Goal: Task Accomplishment & Management: Manage account settings

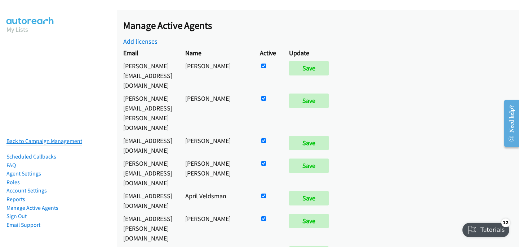
click at [70, 141] on link "Back to Campaign Management" at bounding box center [44, 140] width 76 height 7
click at [50, 208] on link "Manage Active Agents" at bounding box center [32, 207] width 52 height 7
click at [24, 217] on link "Sign Out" at bounding box center [16, 215] width 20 height 7
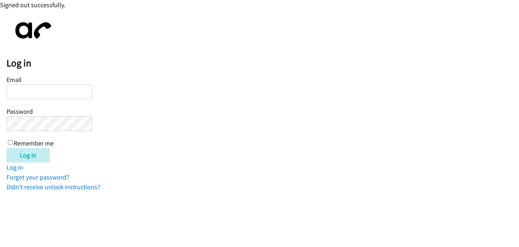
click at [39, 93] on input "Email" at bounding box center [48, 91] width 85 height 15
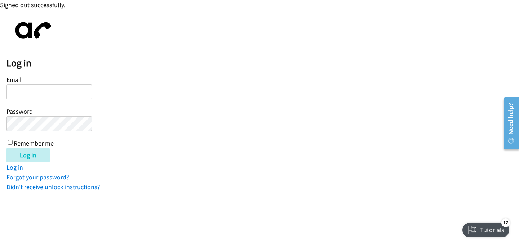
click at [53, 92] on input "Email" at bounding box center [48, 91] width 85 height 15
type input "[EMAIL_ADDRESS][PERSON_NAME][DOMAIN_NAME]"
click at [6, 148] on input "Log in" at bounding box center [27, 155] width 43 height 14
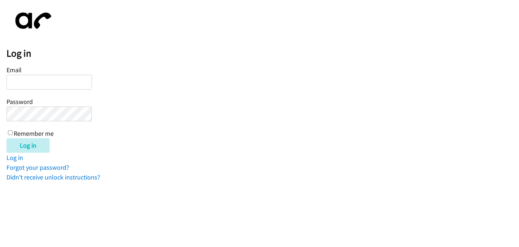
click at [28, 85] on input "Email" at bounding box center [48, 82] width 85 height 15
click at [40, 85] on input "Email" at bounding box center [48, 82] width 85 height 15
type input "[EMAIL_ADDRESS][PERSON_NAME][DOMAIN_NAME]"
click at [6, 138] on input "Log in" at bounding box center [27, 145] width 43 height 14
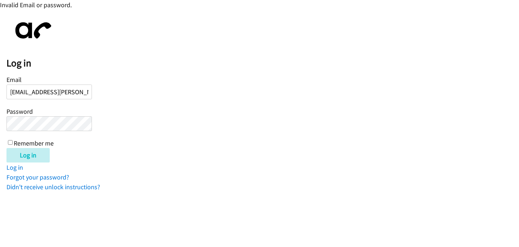
click at [41, 131] on div "Email pinrat.griffiths@directit.com.au Password Remember me" at bounding box center [48, 111] width 85 height 74
click at [24, 155] on input "Log in" at bounding box center [27, 155] width 43 height 14
click at [62, 93] on input "[EMAIL_ADDRESS][PERSON_NAME][DOMAIN_NAME]" at bounding box center [48, 91] width 85 height 15
click at [40, 175] on link "Forgot your password?" at bounding box center [37, 177] width 63 height 8
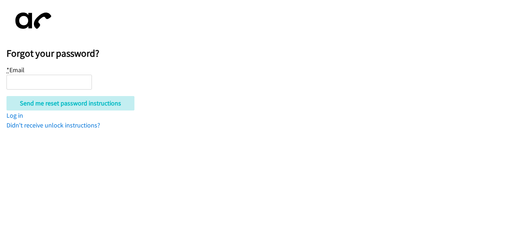
click at [45, 80] on input "* Email" at bounding box center [48, 82] width 85 height 15
click at [46, 82] on input "* Email" at bounding box center [48, 82] width 85 height 15
type input "[EMAIL_ADDRESS][PERSON_NAME][DOMAIN_NAME]"
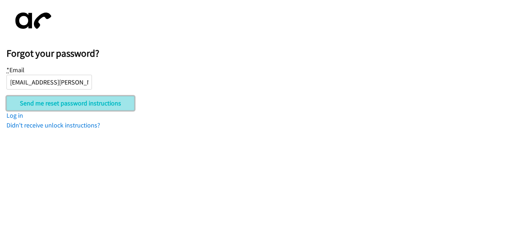
click at [65, 106] on input "Send me reset password instructions" at bounding box center [70, 103] width 128 height 14
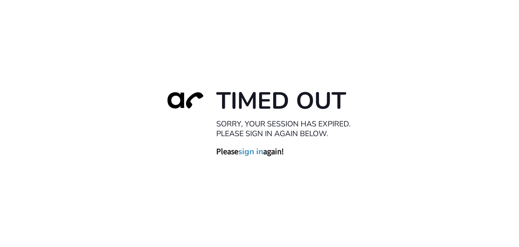
click at [256, 154] on link "sign in" at bounding box center [250, 151] width 25 height 10
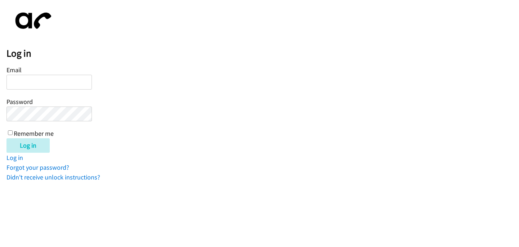
click at [63, 82] on input "Email" at bounding box center [48, 82] width 85 height 15
click at [54, 82] on input "Email" at bounding box center [48, 82] width 85 height 15
type input "[EMAIL_ADDRESS][PERSON_NAME][DOMAIN_NAME]"
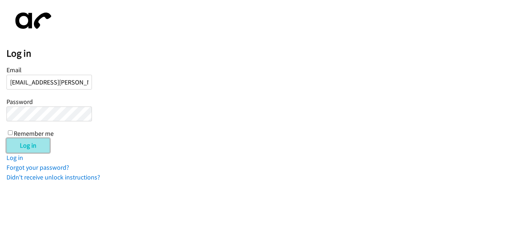
click at [25, 148] on input "Log in" at bounding box center [27, 145] width 43 height 14
click at [38, 80] on input "Email" at bounding box center [48, 82] width 85 height 15
type input "P"
type input "[EMAIL_ADDRESS][PERSON_NAME][DOMAIN_NAME]"
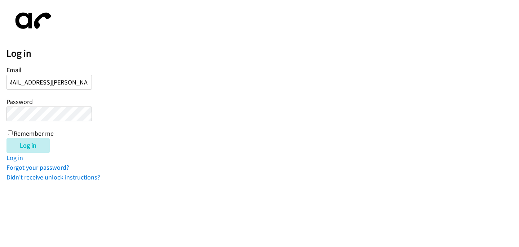
scroll to position [0, 0]
click at [36, 147] on input "Log in" at bounding box center [27, 145] width 43 height 14
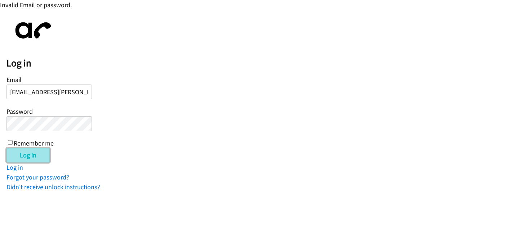
click at [27, 156] on input "Log in" at bounding box center [27, 155] width 43 height 14
click at [34, 155] on input "Log in" at bounding box center [27, 155] width 43 height 14
click at [83, 94] on input "[EMAIL_ADDRESS][PERSON_NAME][DOMAIN_NAME]" at bounding box center [48, 91] width 85 height 15
drag, startPoint x: 87, startPoint y: 93, endPoint x: 113, endPoint y: 96, distance: 26.4
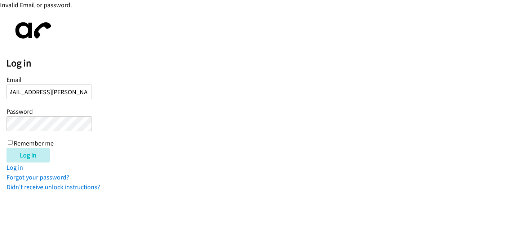
click at [113, 96] on form "Email pinrat.griffiths@directit.com.au Password Remember me Log in" at bounding box center [262, 118] width 513 height 88
type input "pinrat.griffiths@directit.com"
click at [42, 158] on input "Log in" at bounding box center [27, 155] width 43 height 14
click at [30, 154] on input "Log in" at bounding box center [27, 155] width 43 height 14
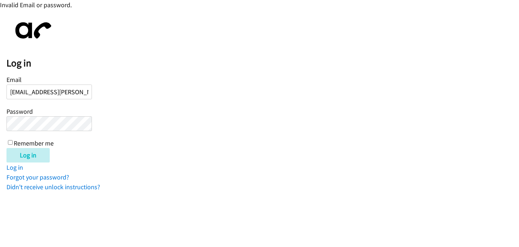
click at [6, 148] on input "Log in" at bounding box center [27, 155] width 43 height 14
click at [32, 156] on input "Log in" at bounding box center [27, 155] width 43 height 14
click at [36, 155] on input "Log in" at bounding box center [27, 155] width 43 height 14
click at [91, 95] on input "[EMAIL_ADDRESS][PERSON_NAME][DOMAIN_NAME]" at bounding box center [48, 91] width 85 height 15
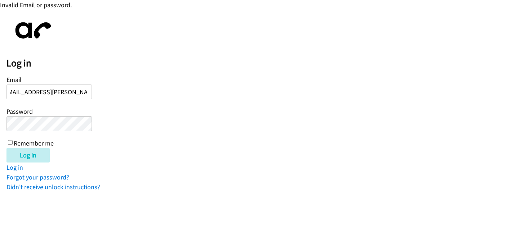
type input "pinrat.griffiths@directit.com.au"
click at [45, 158] on input "Log in" at bounding box center [27, 155] width 43 height 14
click at [42, 154] on input "Log in" at bounding box center [27, 155] width 43 height 14
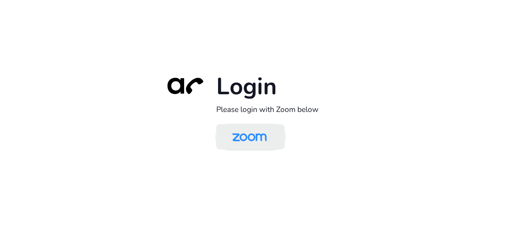
click at [263, 132] on img at bounding box center [250, 137] width 50 height 23
click at [266, 138] on img at bounding box center [250, 137] width 50 height 23
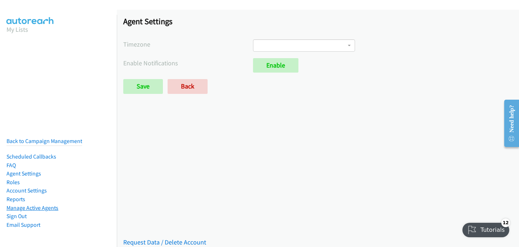
click at [41, 209] on link "Manage Active Agents" at bounding box center [32, 207] width 52 height 7
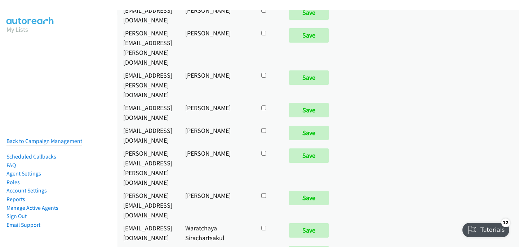
checkbox input "true"
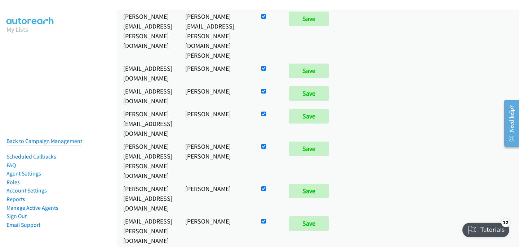
scroll to position [118, 0]
